Goal: Task Accomplishment & Management: Use online tool/utility

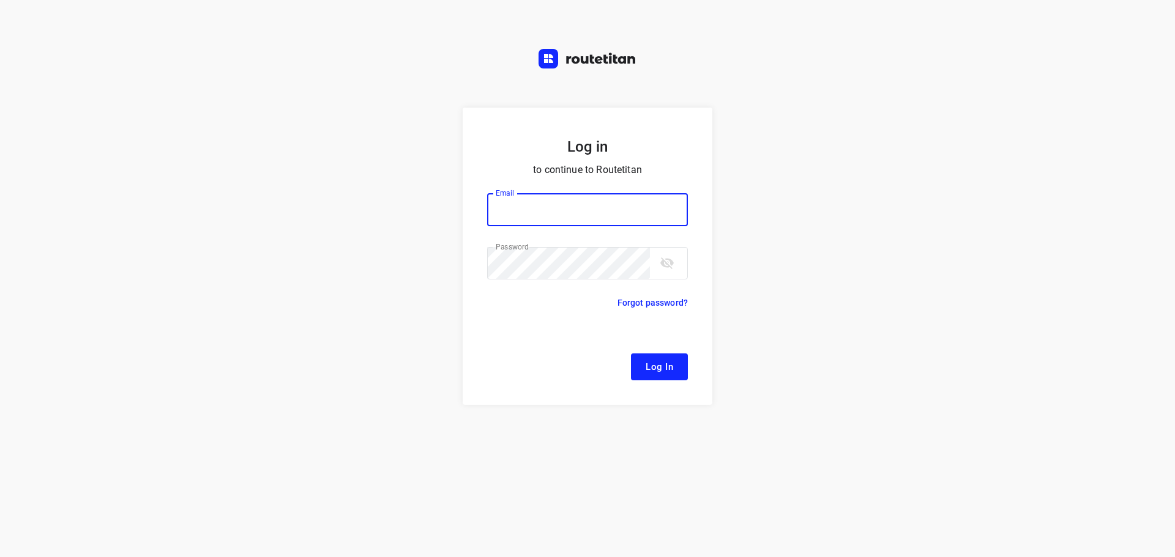
type input "[EMAIL_ADDRESS][DOMAIN_NAME]"
click at [669, 371] on span "Log In" at bounding box center [660, 367] width 28 height 16
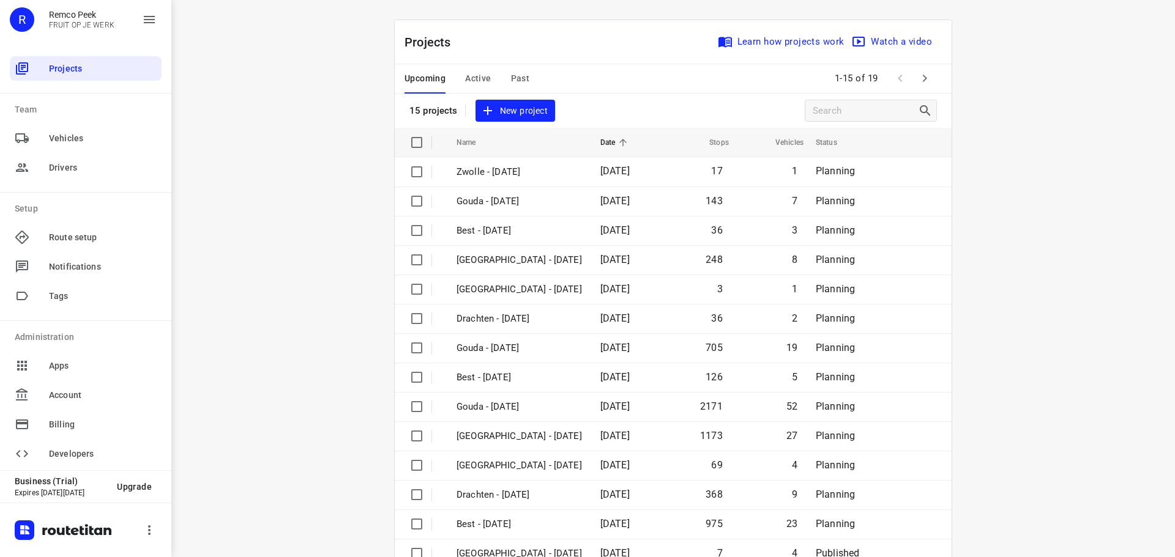
click at [472, 77] on span "Active" at bounding box center [478, 78] width 26 height 15
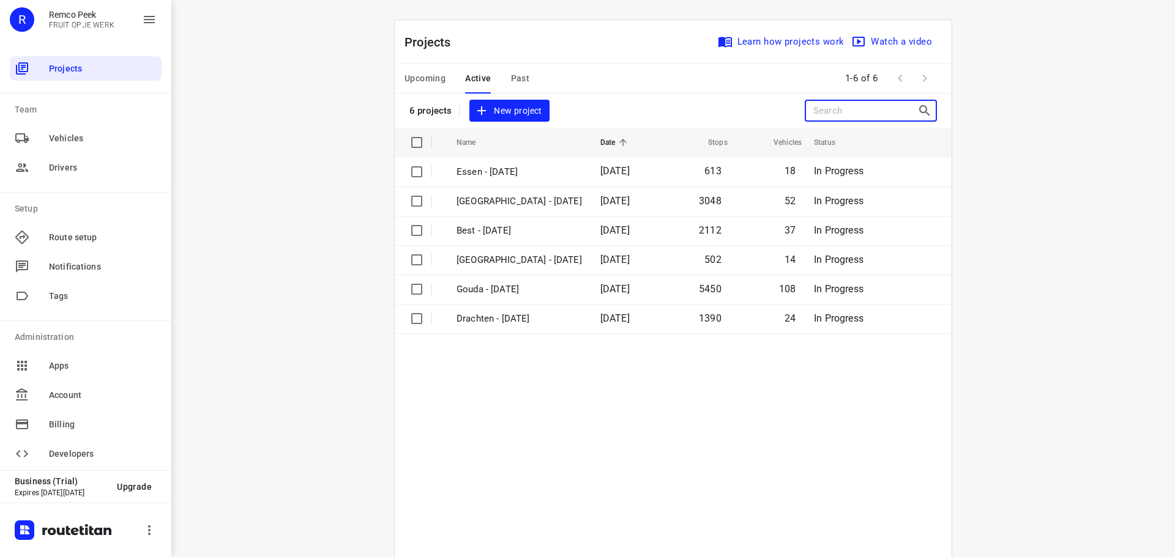
click at [833, 106] on input "Search projects" at bounding box center [865, 111] width 104 height 19
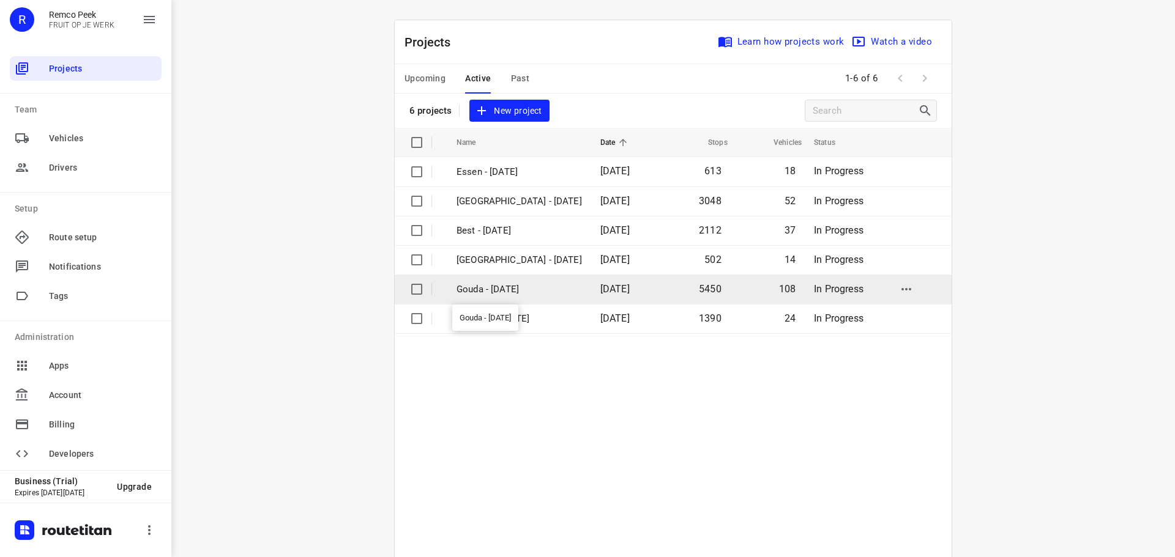
click at [500, 290] on p "Gouda - [DATE]" at bounding box center [518, 290] width 125 height 14
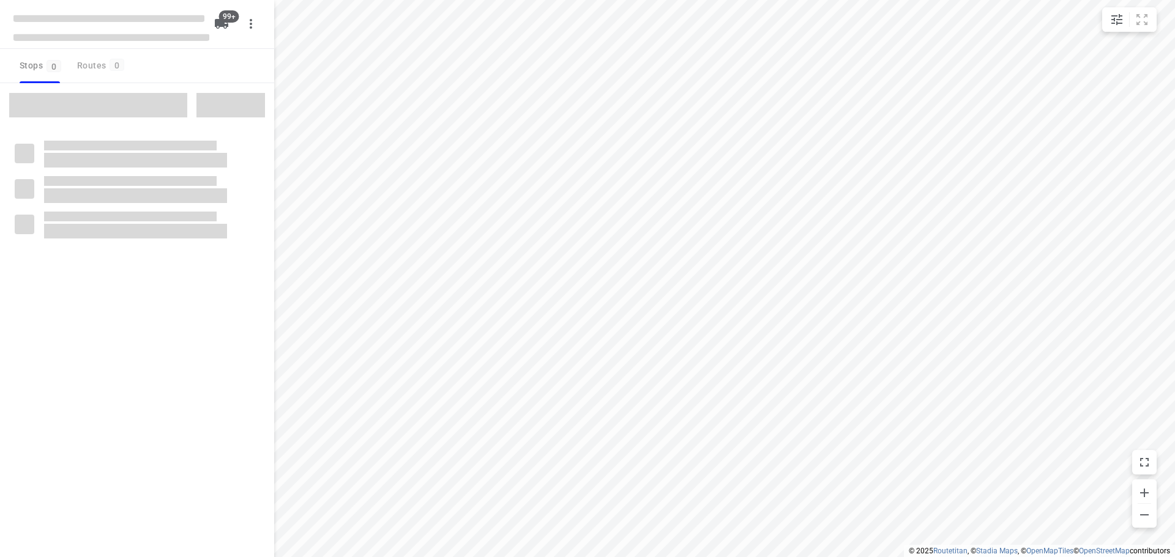
checkbox input "true"
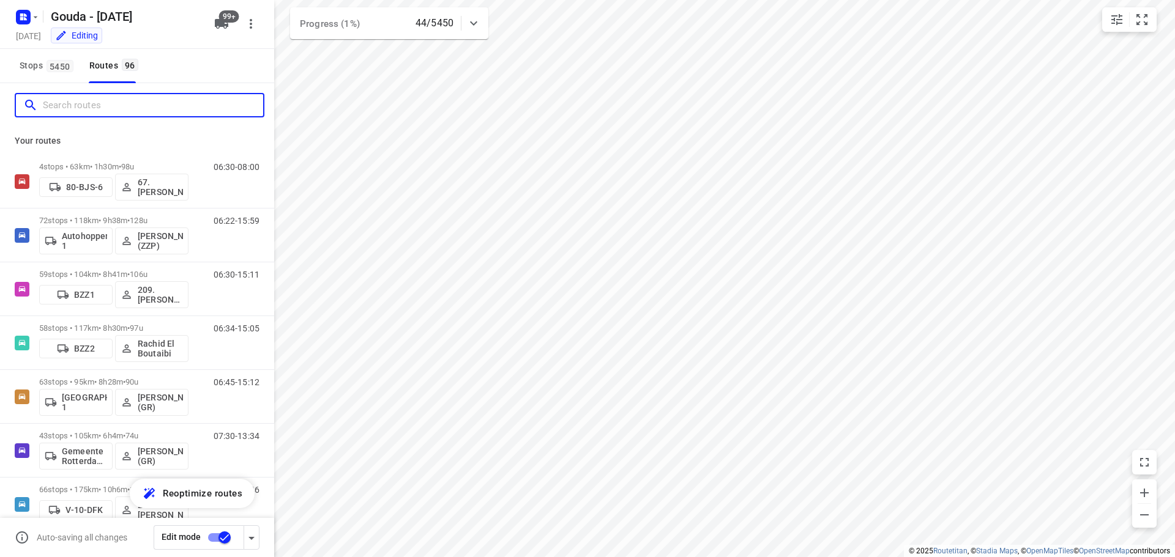
click at [154, 110] on input "Search routes" at bounding box center [153, 105] width 220 height 19
click at [149, 109] on input "Search routes" at bounding box center [153, 105] width 220 height 19
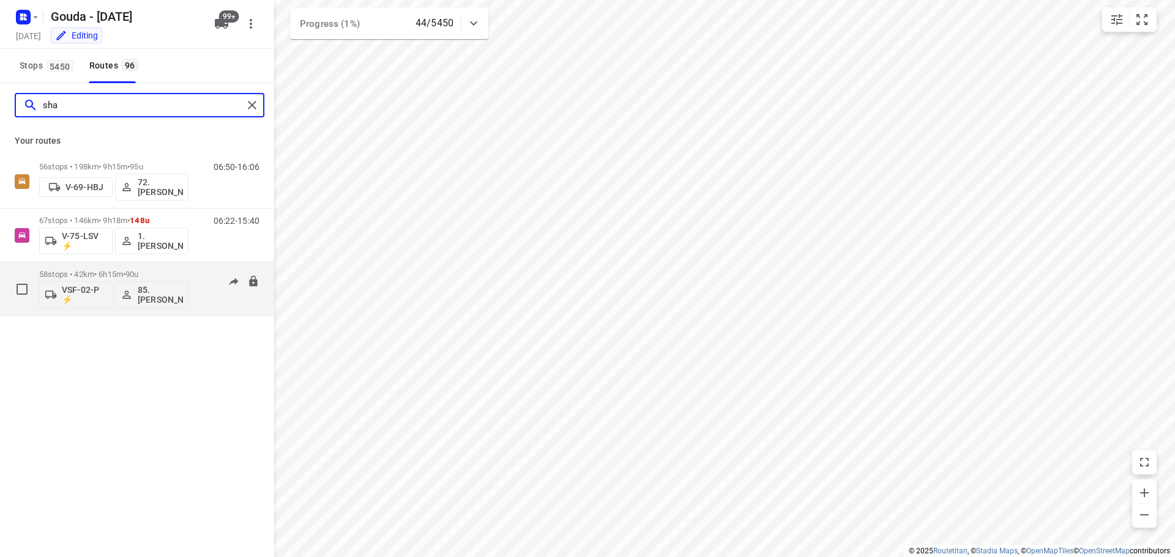
type input "sha"
click at [153, 293] on p "85.[PERSON_NAME]" at bounding box center [160, 295] width 45 height 20
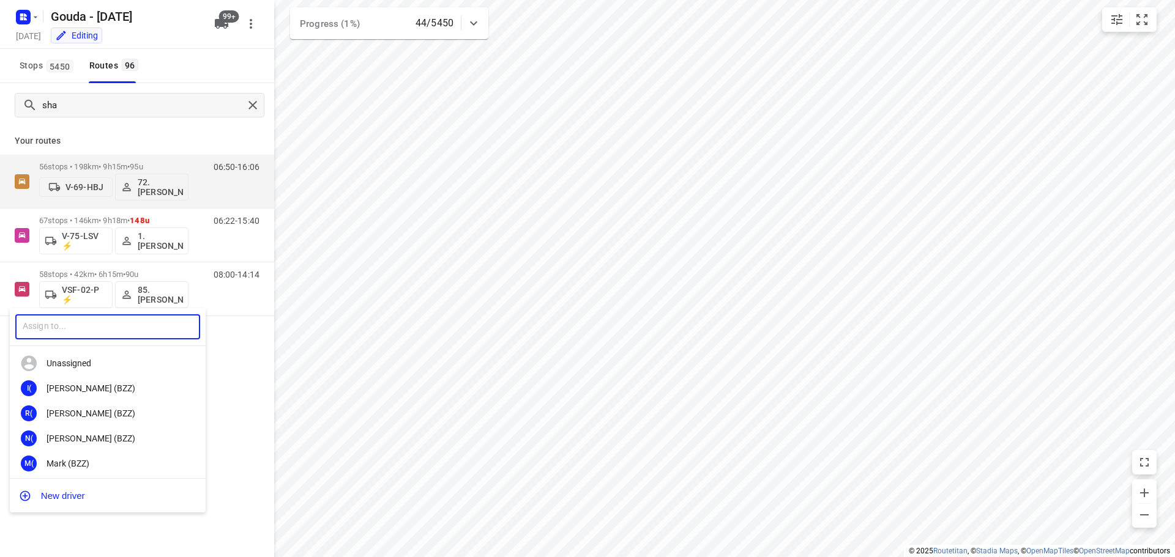
click at [104, 328] on input "text" at bounding box center [107, 327] width 185 height 25
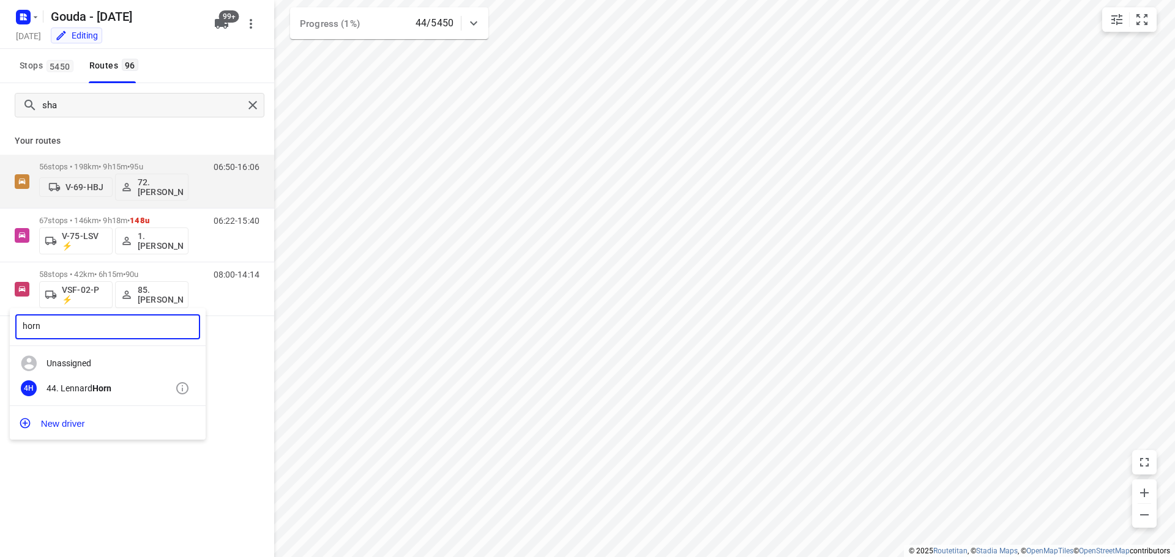
type input "horn"
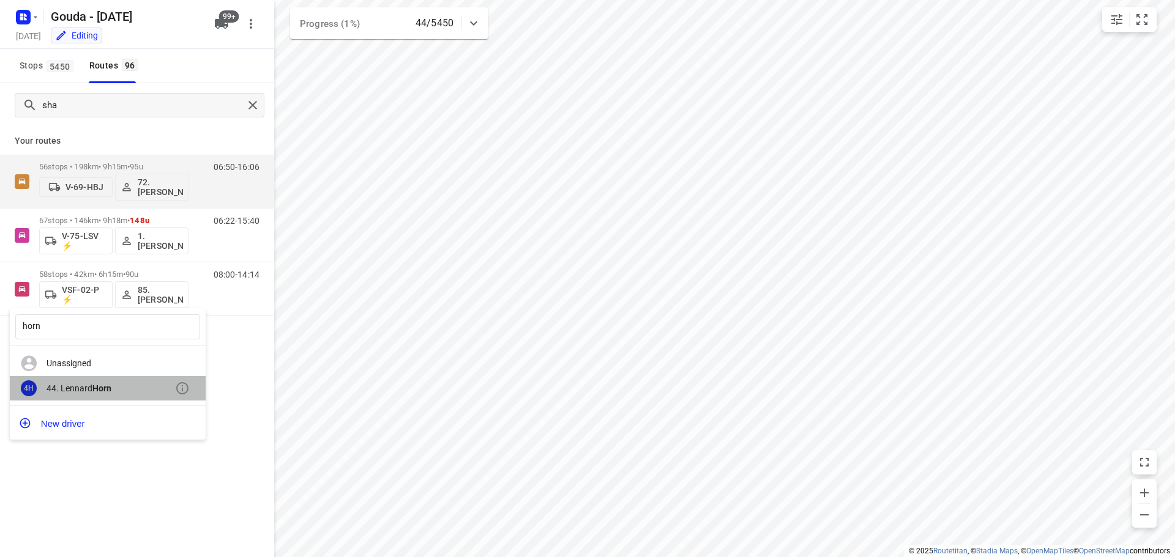
click at [102, 391] on b "Horn" at bounding box center [101, 389] width 19 height 10
